Goal: Information Seeking & Learning: Learn about a topic

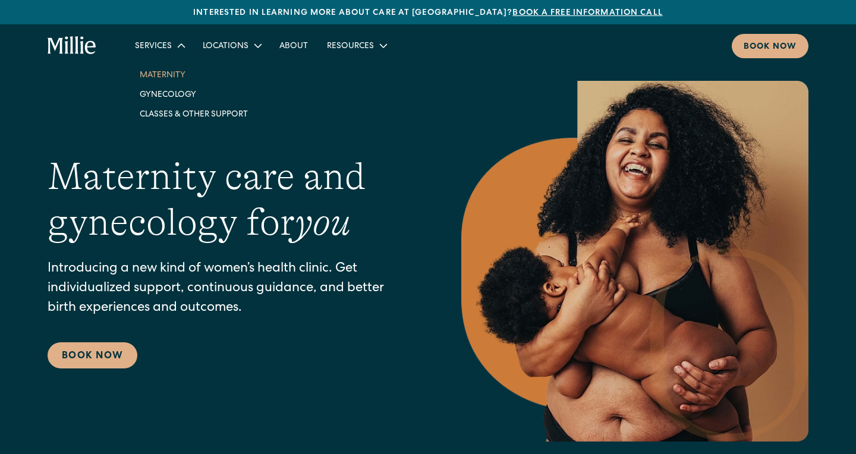
click at [174, 76] on link "Maternity" at bounding box center [193, 75] width 127 height 20
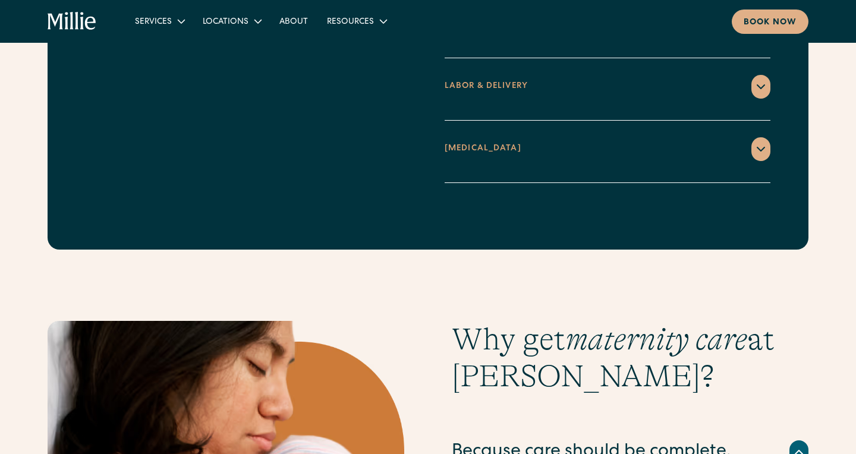
scroll to position [2009, 0]
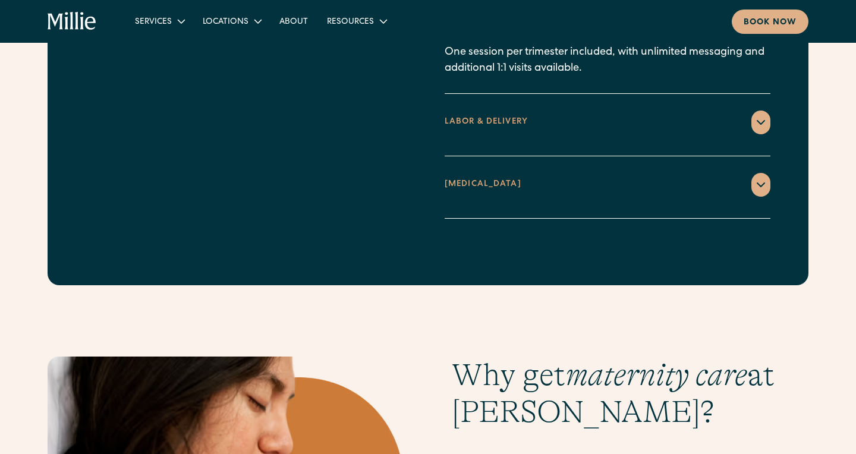
click at [505, 121] on div "LABOR & DELIVERY Hospital birth With your Millie care team present to ensure sa…" at bounding box center [608, 125] width 326 height 62
click at [505, 173] on div "POSTPARTUM" at bounding box center [608, 185] width 326 height 24
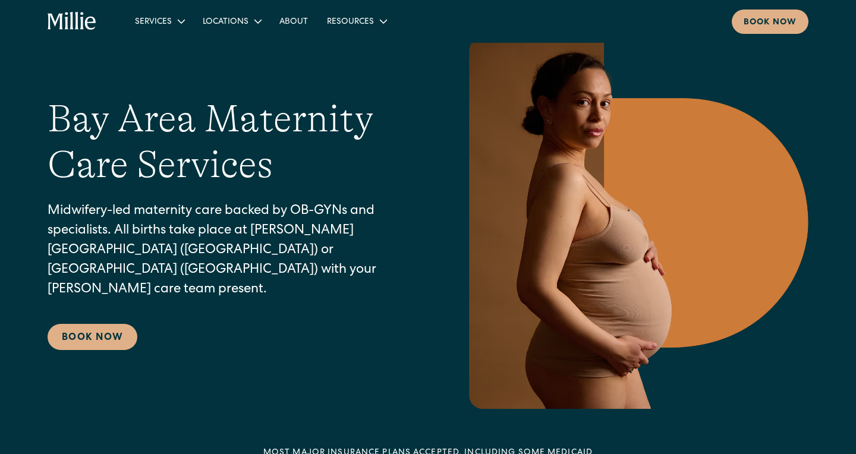
scroll to position [11, 0]
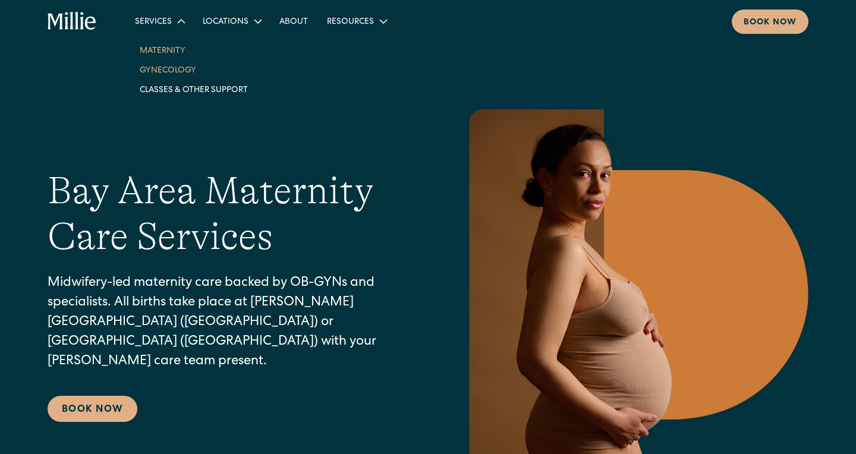
click at [179, 68] on link "Gynecology" at bounding box center [193, 70] width 127 height 20
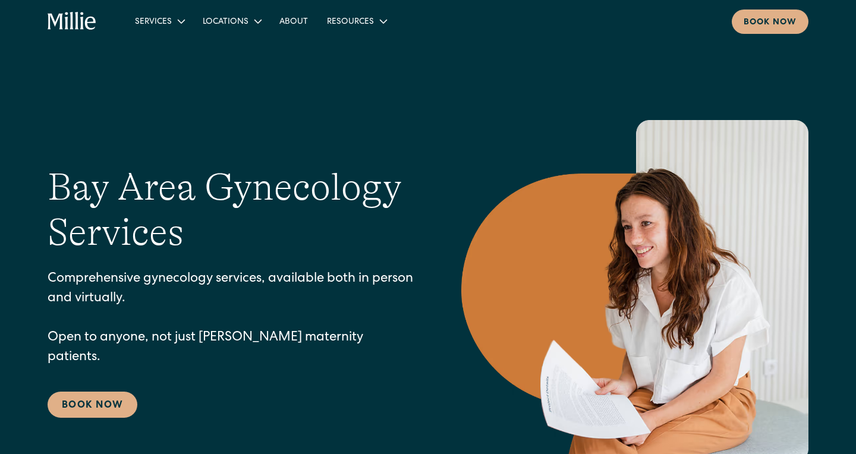
click at [65, 20] on icon "home" at bounding box center [72, 21] width 49 height 19
